Goal: Task Accomplishment & Management: Use online tool/utility

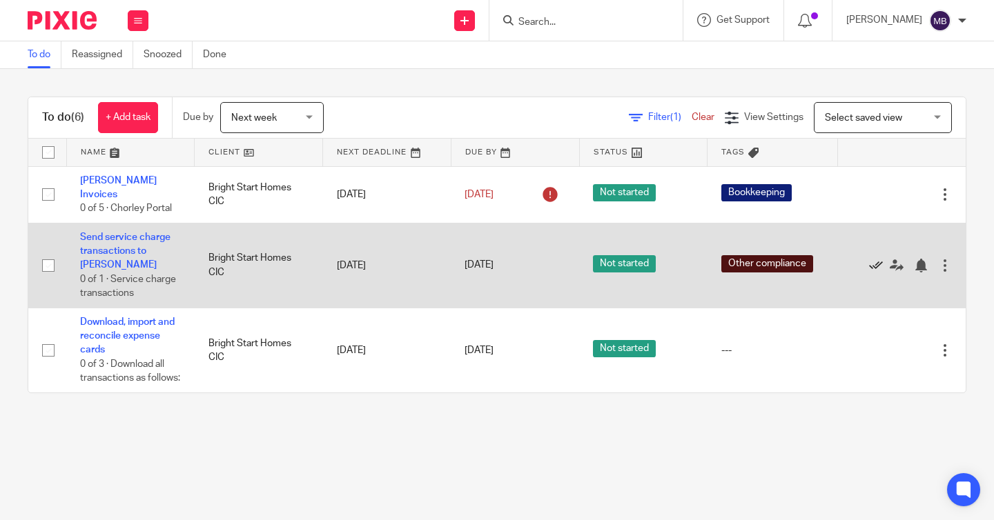
click at [874, 259] on icon at bounding box center [876, 266] width 14 height 14
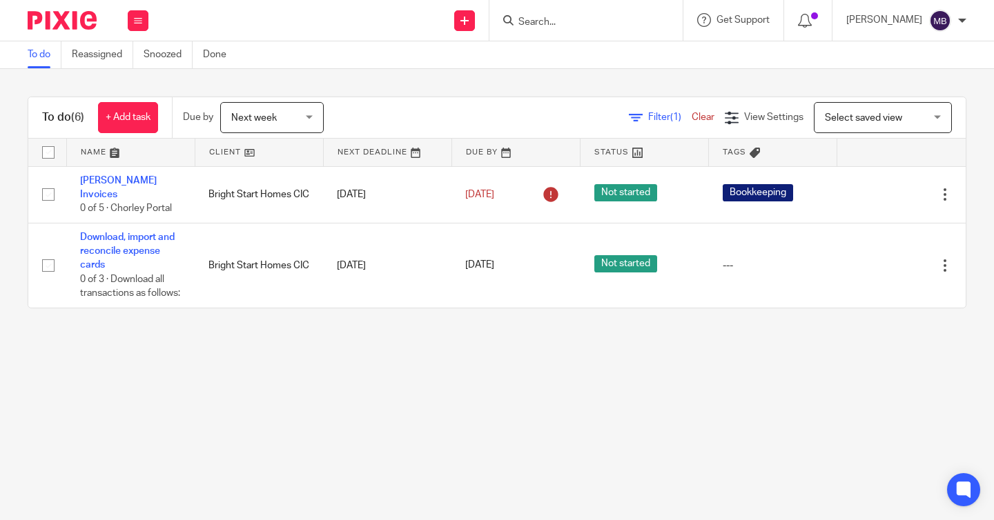
click at [381, 37] on div "Send new email Create task Add client Request signature Get Support Contact Sup…" at bounding box center [578, 20] width 832 height 41
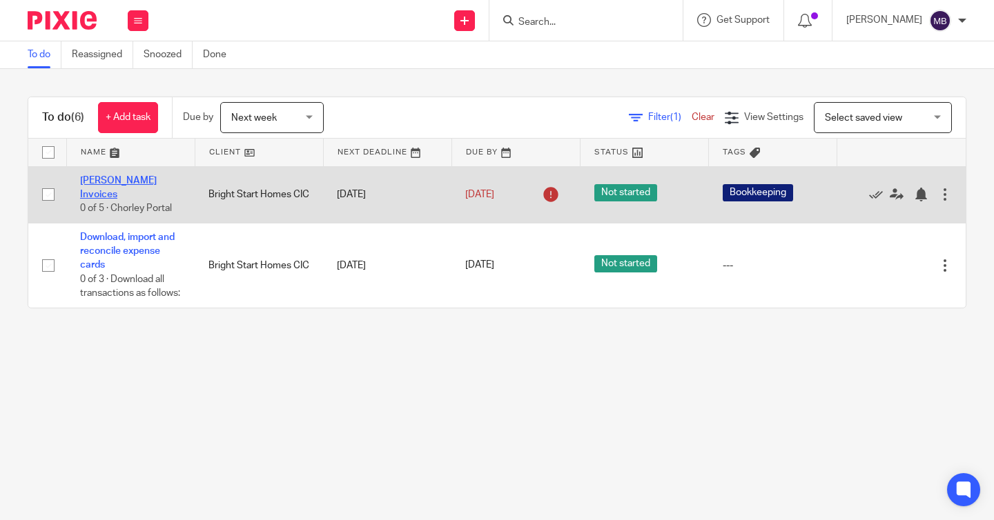
click at [115, 186] on link "[PERSON_NAME] Invoices" at bounding box center [118, 187] width 77 height 23
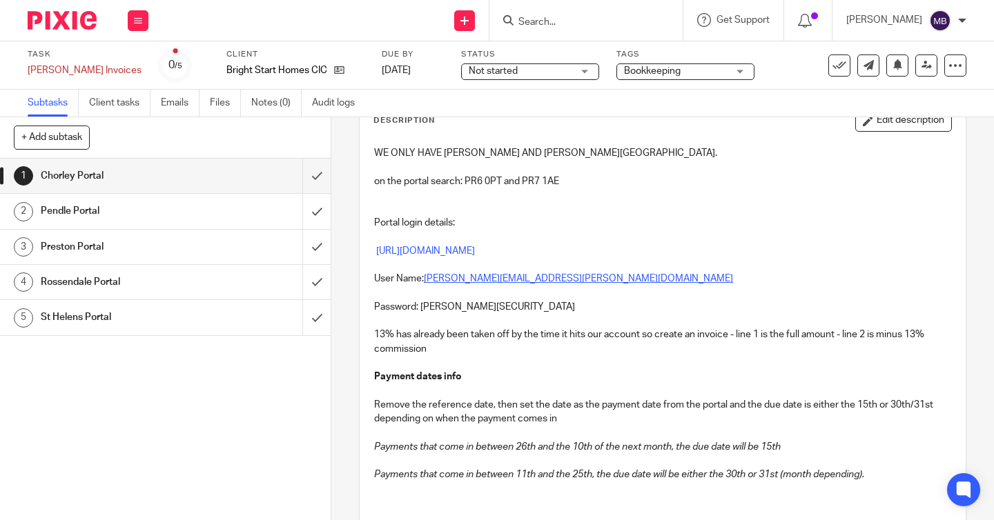
scroll to position [87, 0]
click at [78, 246] on h1 "Preston Portal" at bounding box center [124, 247] width 166 height 21
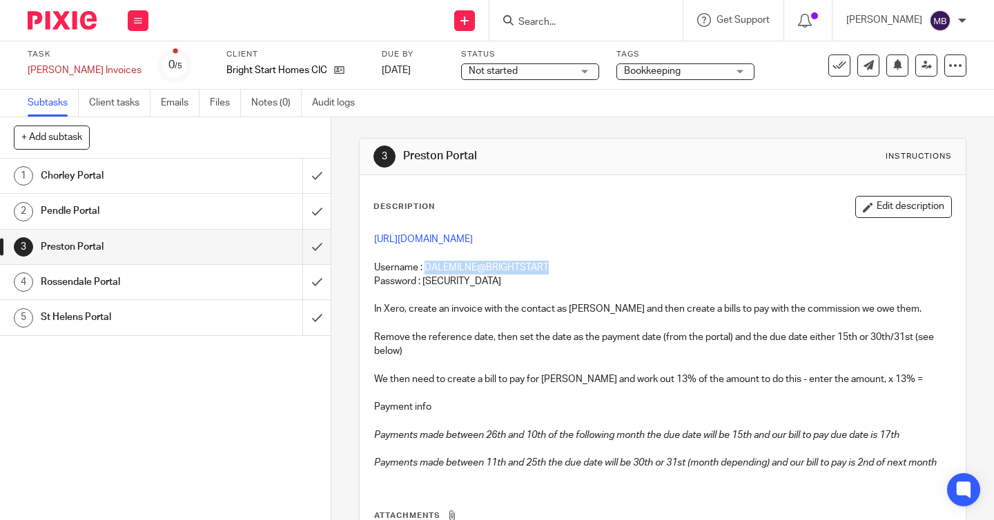
drag, startPoint x: 560, startPoint y: 266, endPoint x: 426, endPoint y: 263, distance: 134.6
click at [426, 263] on p "Username : DALEMILNE@BRIGHTSTART" at bounding box center [662, 268] width 577 height 14
copy p "DALEMILNE@BRIGHTSTART"
click at [440, 237] on link "https://selfservice.preston.gov.uk/publicaccesslive/selfservice/citizenportal/m…" at bounding box center [423, 240] width 99 height 10
drag, startPoint x: 511, startPoint y: 286, endPoint x: 425, endPoint y: 282, distance: 86.3
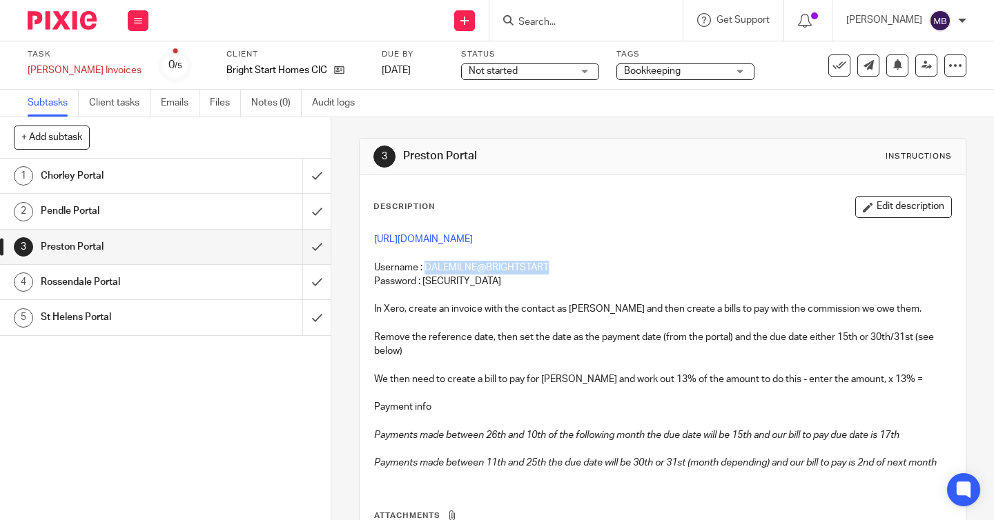
click at [425, 282] on p "Password : Brightstarthomes1!" at bounding box center [662, 282] width 577 height 14
copy p "Brightstarthomes1!"
click at [316, 246] on input "submit" at bounding box center [165, 247] width 331 height 35
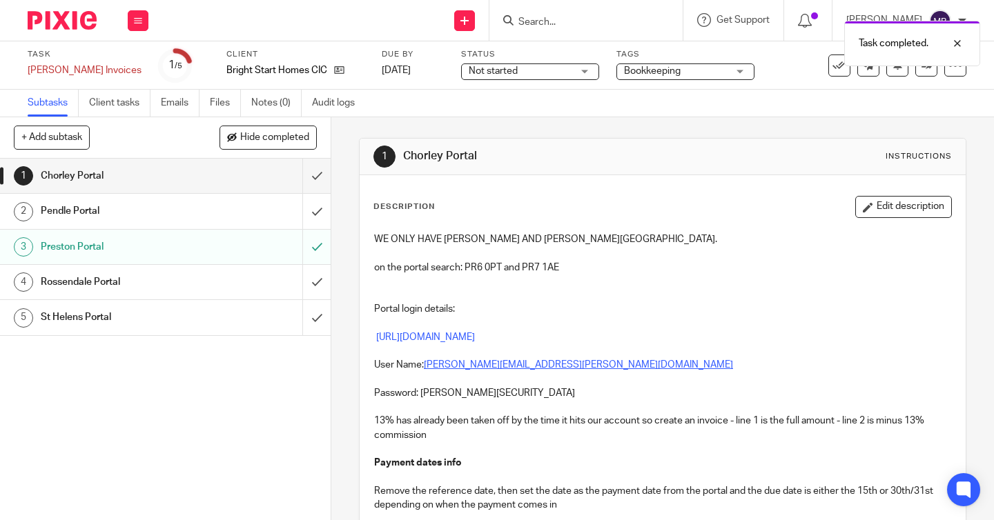
click at [110, 283] on h1 "Rossendale Portal" at bounding box center [124, 282] width 166 height 21
